Goal: Task Accomplishment & Management: Use online tool/utility

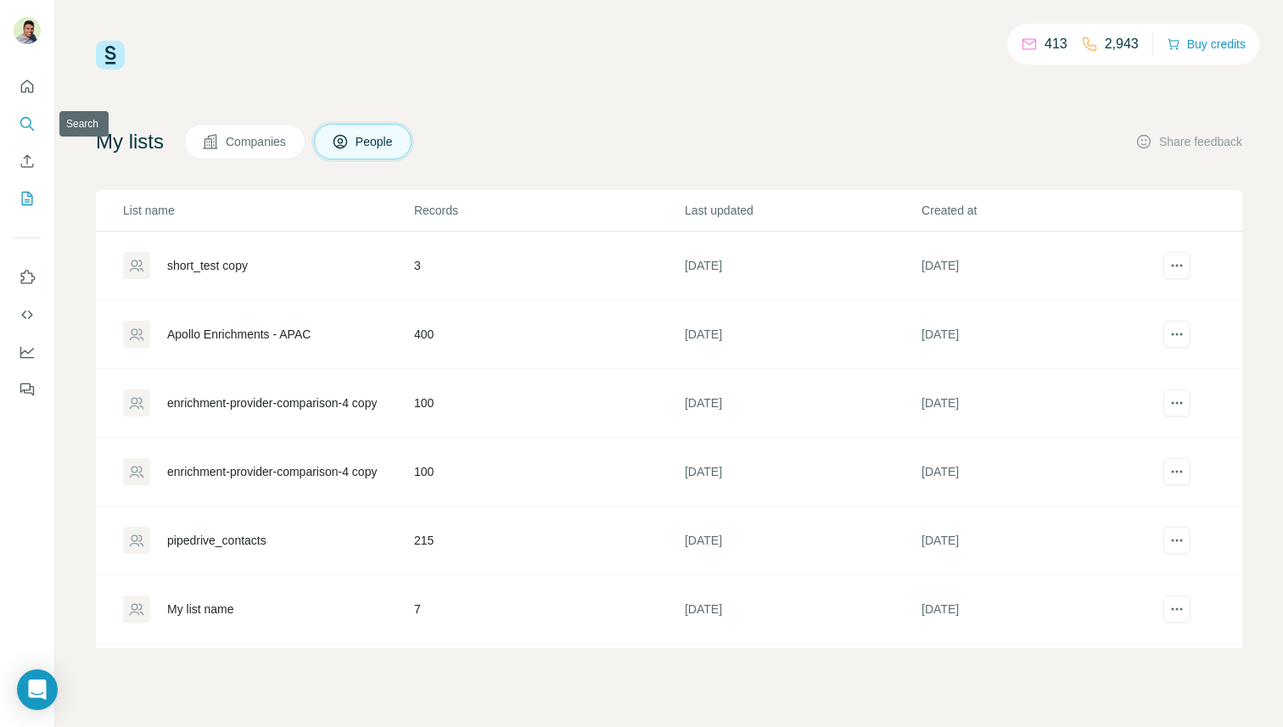
click at [31, 120] on icon "Search" at bounding box center [25, 122] width 11 height 11
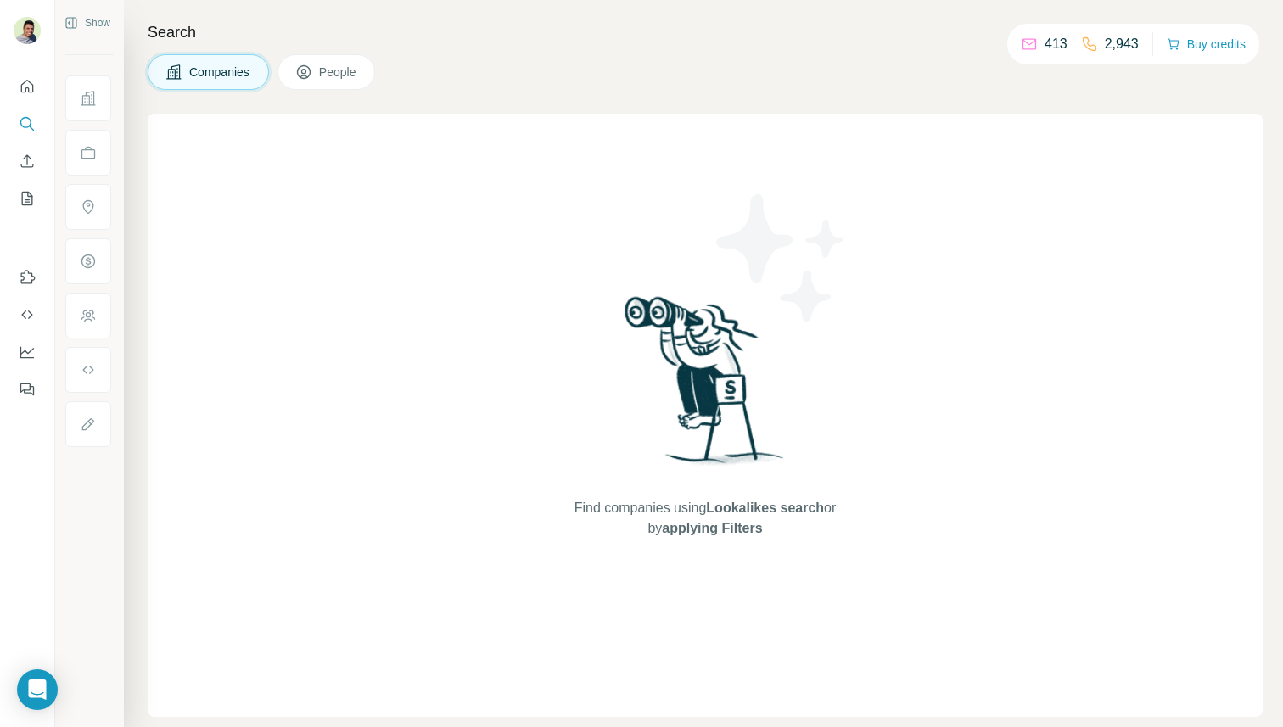
click at [343, 65] on span "People" at bounding box center [338, 72] width 39 height 17
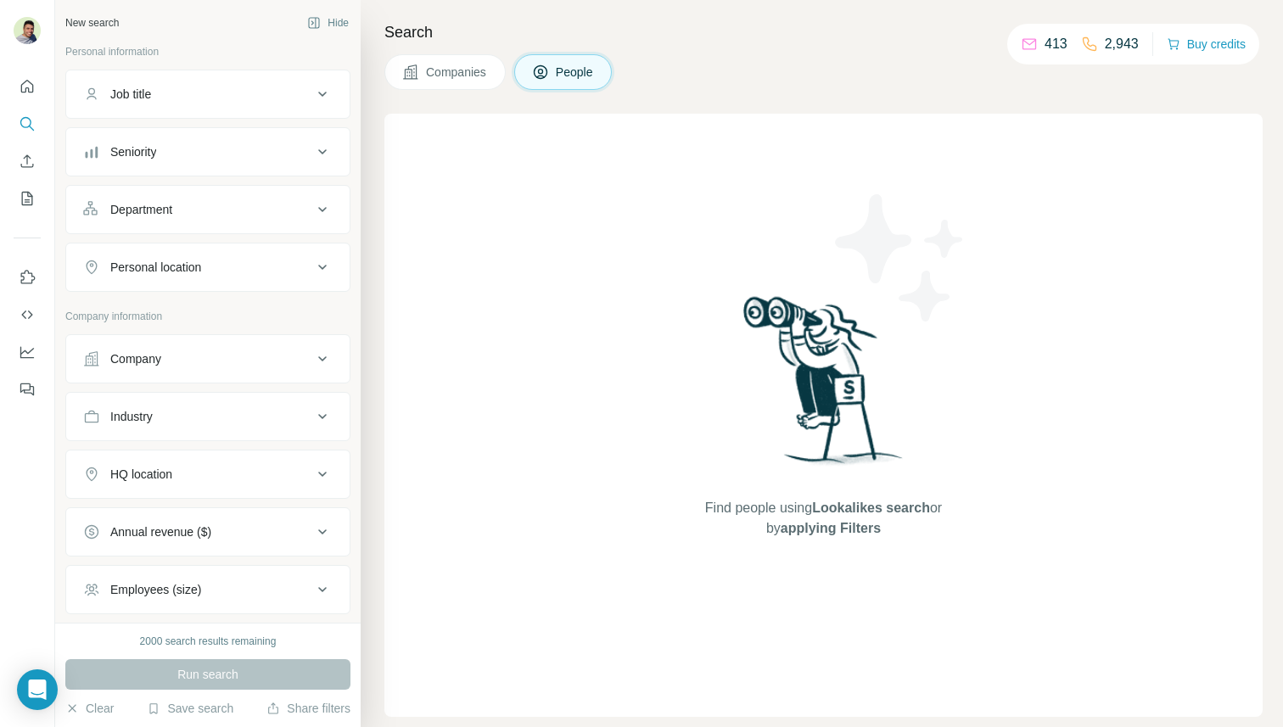
click at [203, 120] on ul "Job title Seniority Department Personal location" at bounding box center [207, 181] width 285 height 222
click at [223, 102] on div "Job title" at bounding box center [197, 94] width 229 height 17
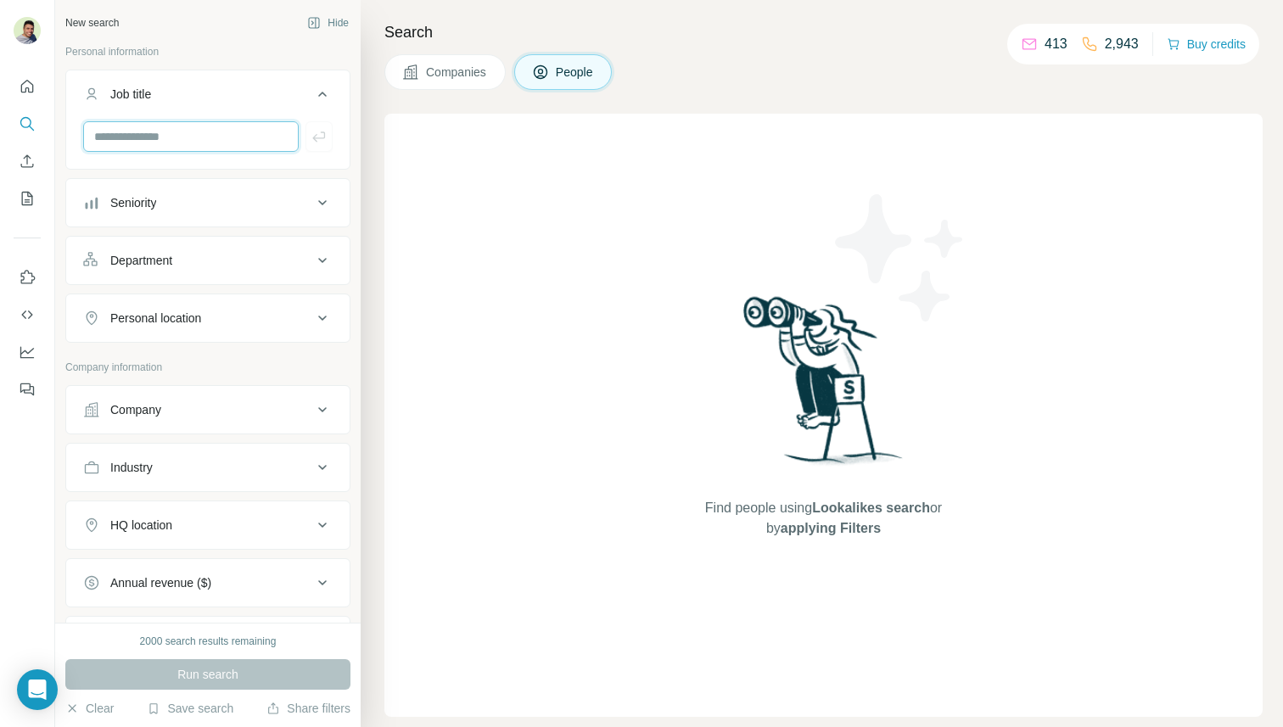
click at [204, 141] on input "text" at bounding box center [191, 136] width 216 height 31
type input "**********"
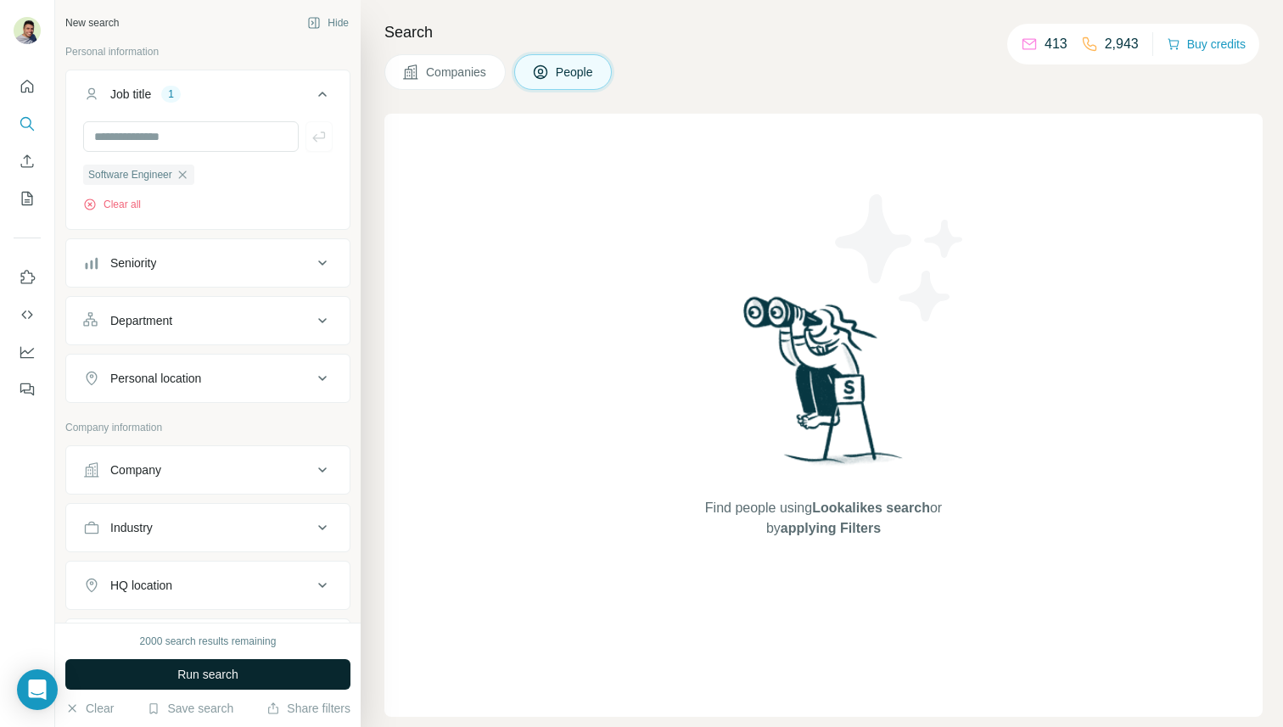
click at [267, 677] on button "Run search" at bounding box center [207, 674] width 285 height 31
